Goal: Transaction & Acquisition: Purchase product/service

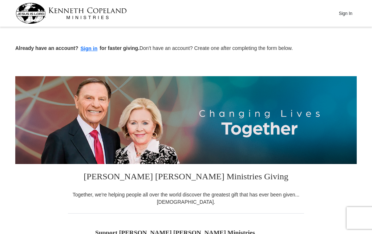
click at [350, 13] on button "Sign In" at bounding box center [346, 13] width 22 height 11
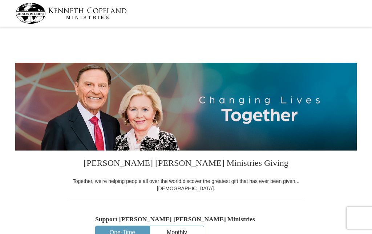
select select "PA"
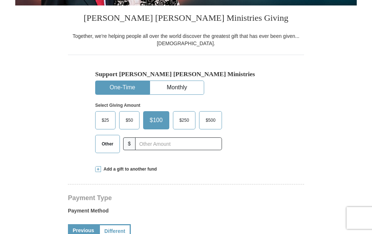
click at [107, 143] on span "Other" at bounding box center [107, 143] width 19 height 11
click at [0, 0] on input "Other" at bounding box center [0, 0] width 0 height 0
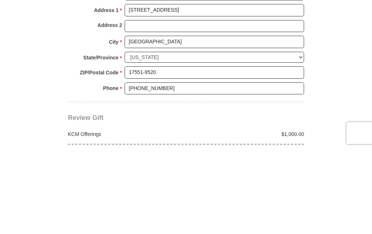
scroll to position [499, 0]
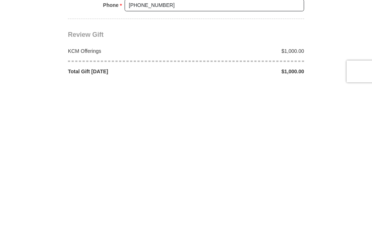
type input "1000.00"
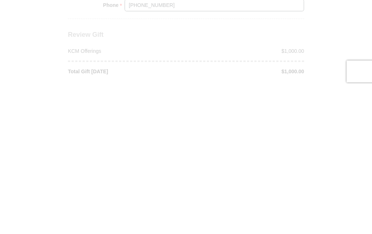
scroll to position [646, 0]
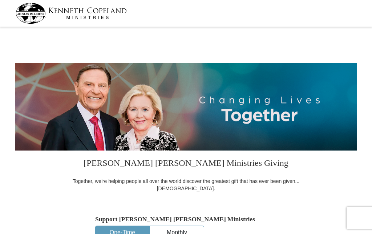
select select "PA"
